Goal: Task Accomplishment & Management: Use online tool/utility

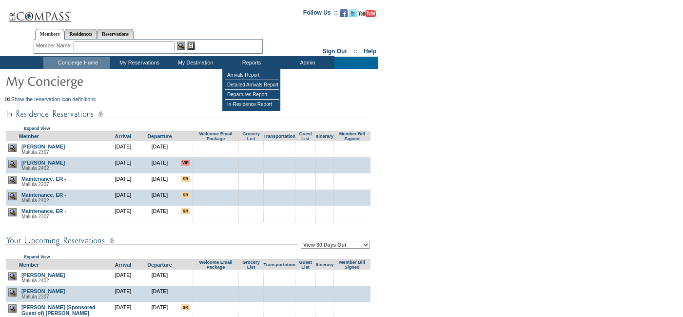
click at [259, 65] on td "Reports" at bounding box center [250, 63] width 56 height 12
click at [250, 74] on td "Arrivals Report" at bounding box center [252, 75] width 55 height 10
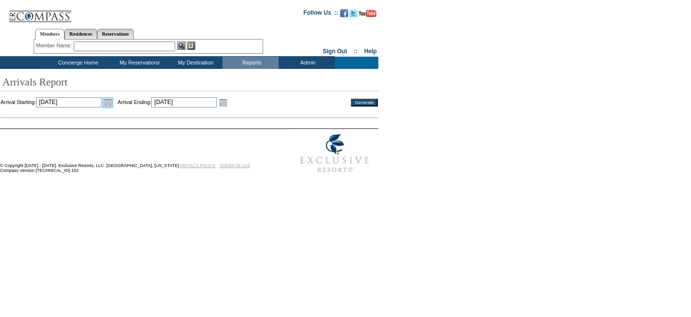
click at [113, 102] on link "Open the calendar popup." at bounding box center [107, 102] width 11 height 11
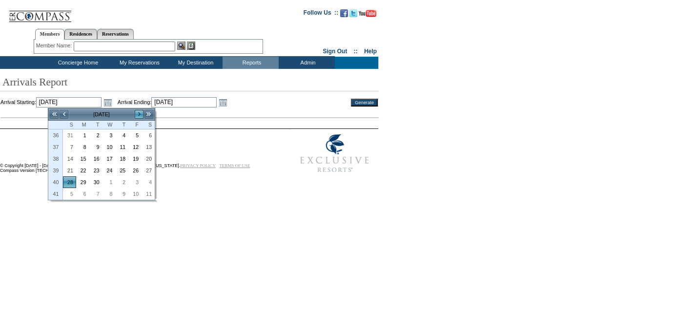
click at [142, 113] on link ">" at bounding box center [139, 114] width 10 height 10
click at [88, 133] on link "1" at bounding box center [83, 135] width 12 height 11
type input "[DATE]"
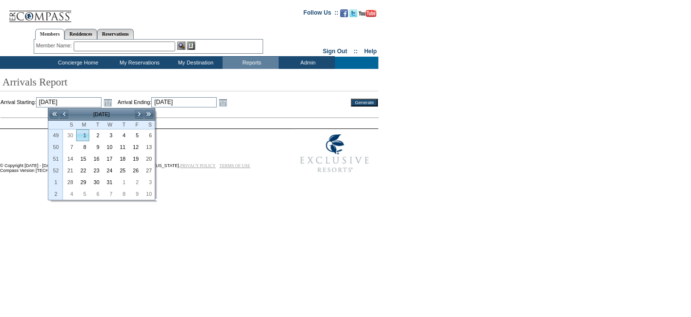
type input "[DATE]"
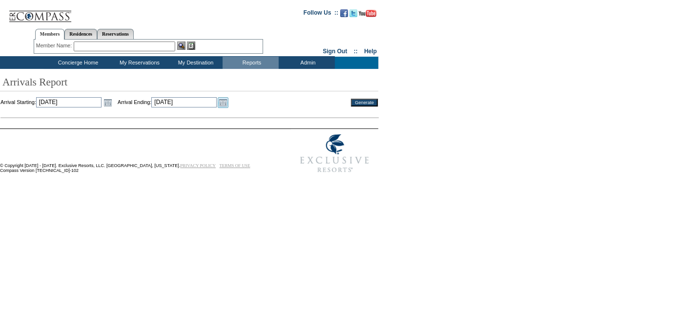
click at [228, 104] on link "Open the calendar popup." at bounding box center [223, 102] width 11 height 11
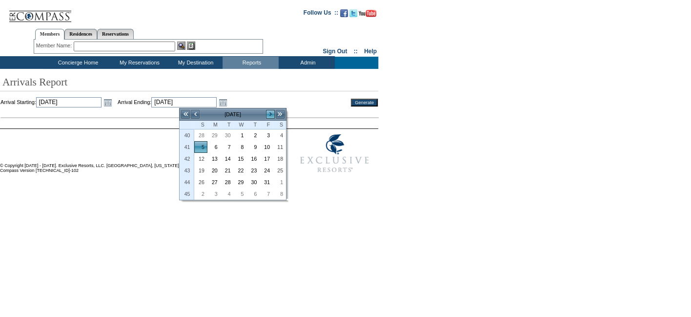
click at [266, 114] on link ">" at bounding box center [270, 114] width 10 height 10
click at [239, 180] on link "31" at bounding box center [240, 182] width 12 height 11
type input "[DATE]"
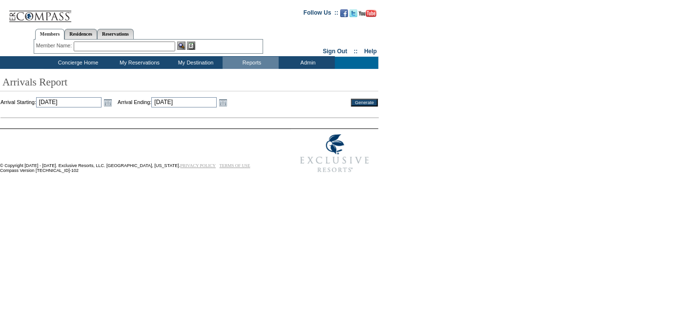
click at [365, 103] on input "Generate" at bounding box center [364, 103] width 27 height 8
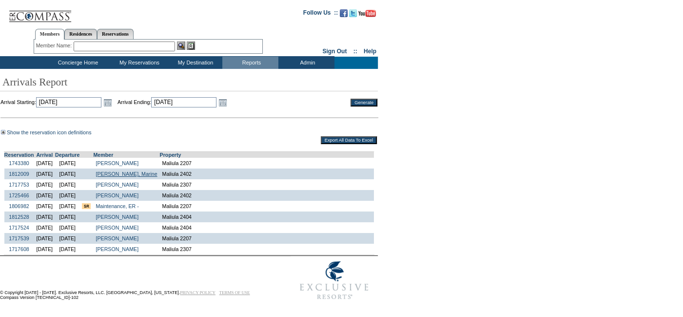
click at [139, 177] on link "Smith, Marine" at bounding box center [126, 174] width 61 height 6
